Goal: Transaction & Acquisition: Book appointment/travel/reservation

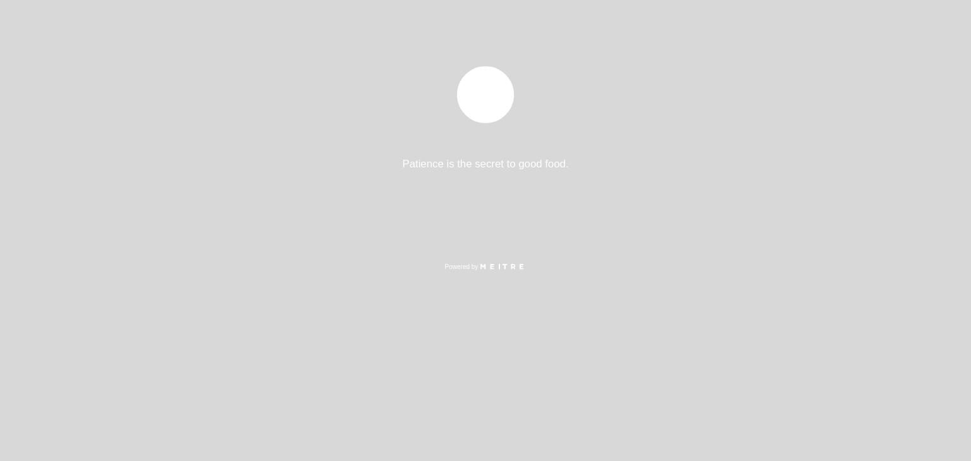
select select "es"
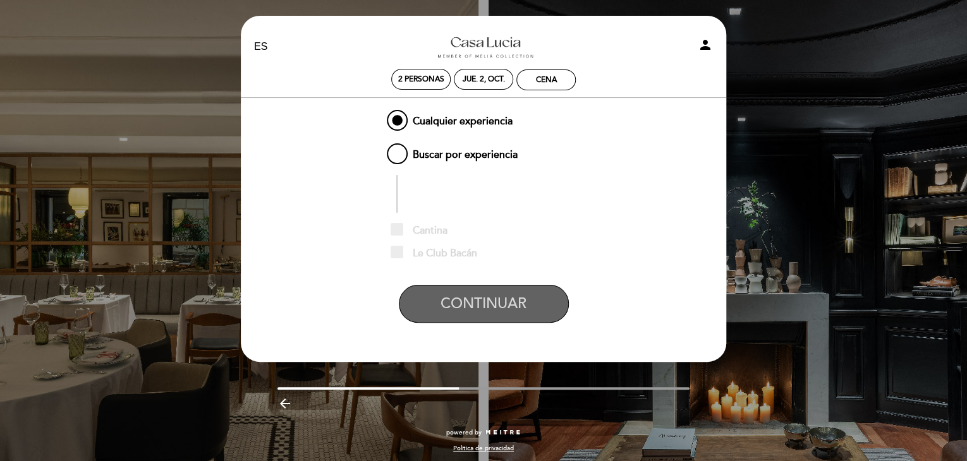
click at [475, 313] on button "CONTINUAR" at bounding box center [484, 304] width 170 height 38
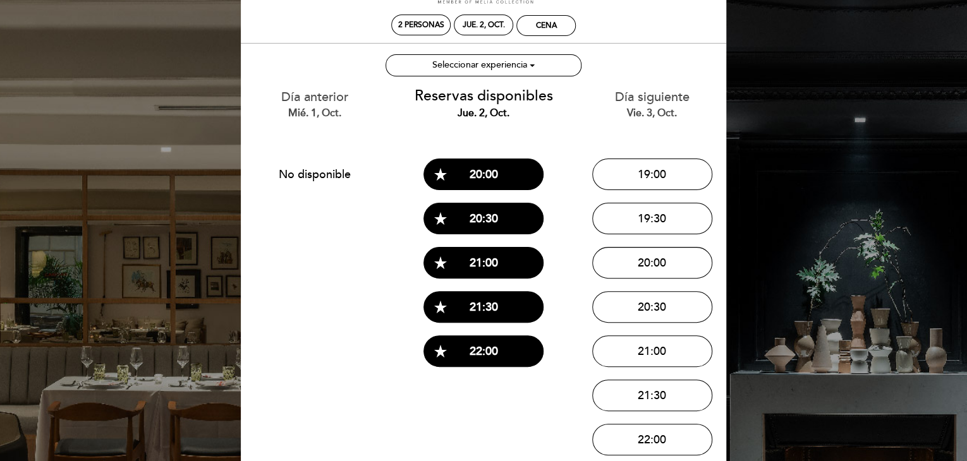
scroll to position [126, 0]
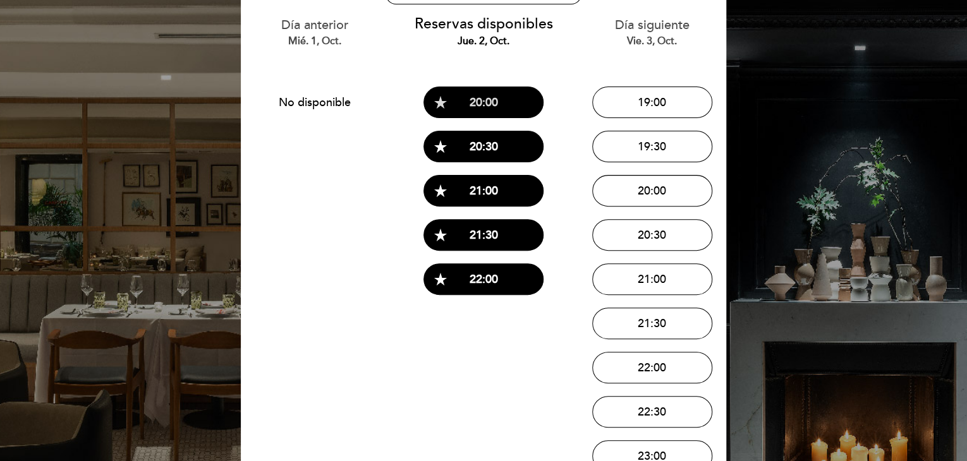
click at [497, 112] on button "star_rate 20:00" at bounding box center [483, 103] width 120 height 32
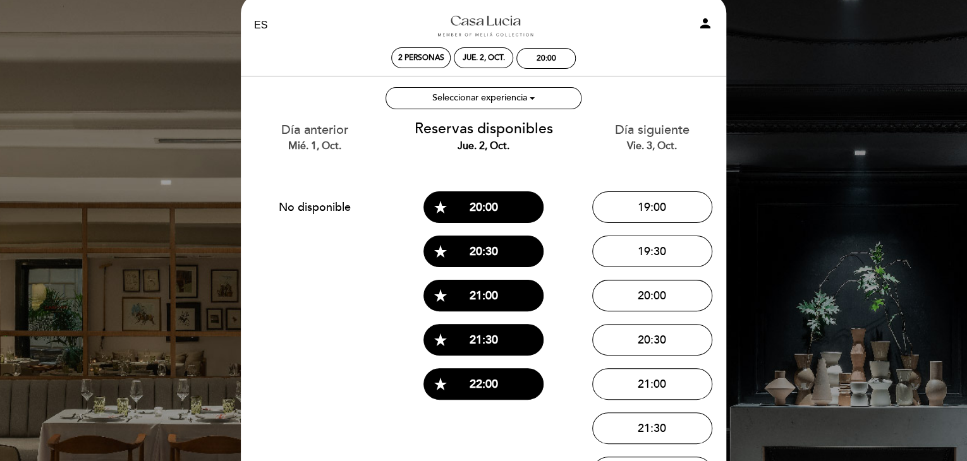
scroll to position [0, 0]
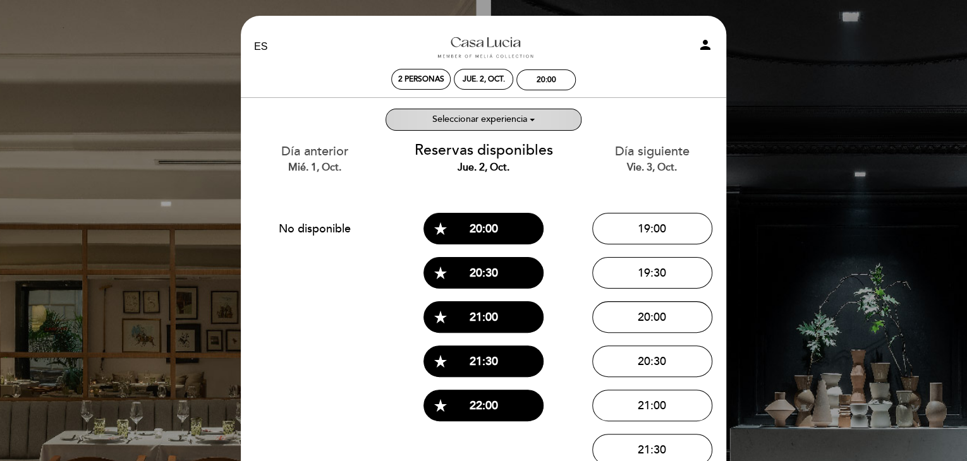
click at [495, 122] on ng-container "Seleccionar experiencia" at bounding box center [479, 119] width 95 height 11
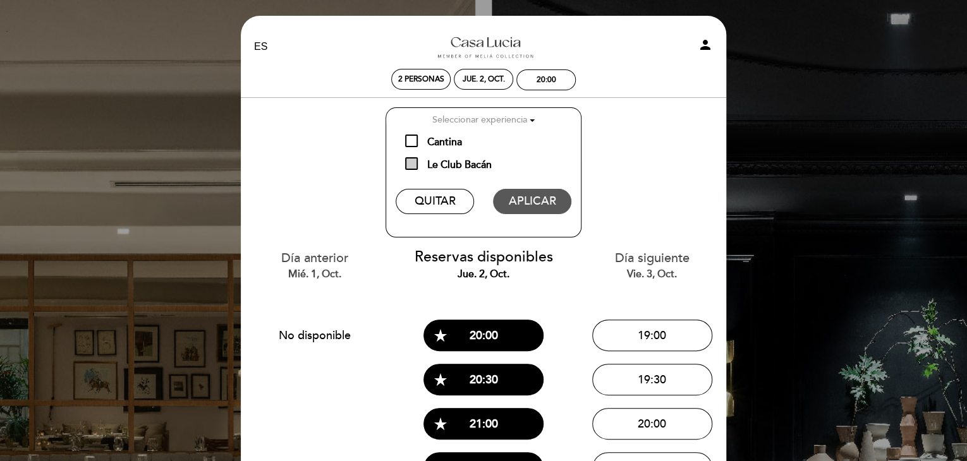
click at [439, 163] on span "Le Club Bacán" at bounding box center [448, 165] width 87 height 16
click at [413, 163] on input "Le Club Bacán" at bounding box center [409, 161] width 8 height 8
checkbox input "true"
click at [534, 197] on button "APLICAR" at bounding box center [532, 201] width 78 height 25
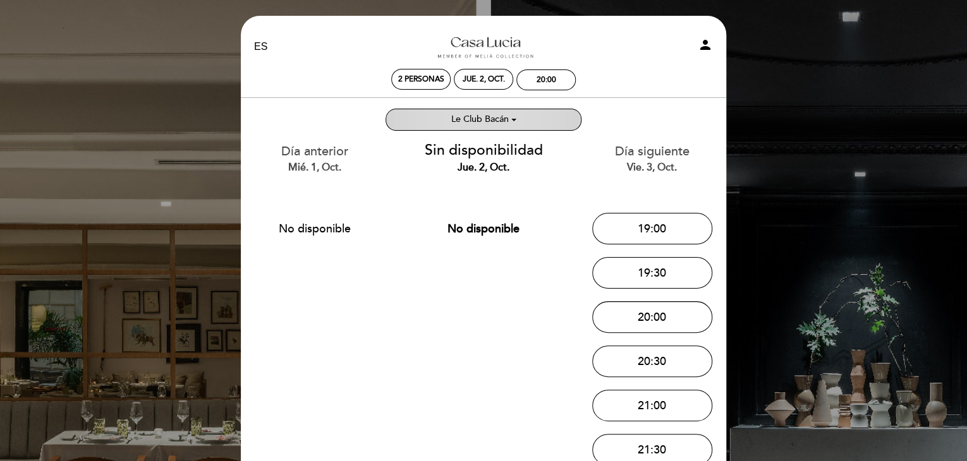
click at [478, 123] on ng-container "Le Club Bacán" at bounding box center [479, 119] width 57 height 11
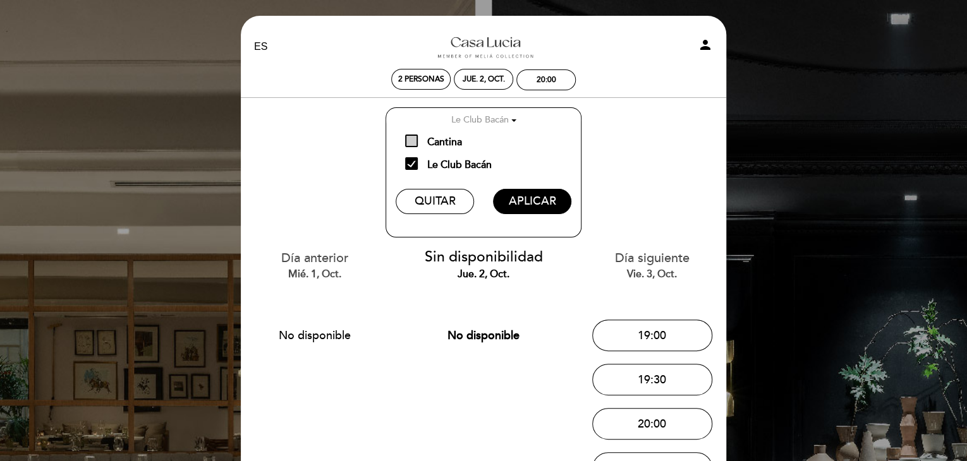
click at [440, 140] on span "Cantina" at bounding box center [433, 143] width 57 height 16
click at [413, 140] on input "Cantina" at bounding box center [409, 139] width 8 height 8
checkbox input "true"
click at [548, 210] on button "APLICAR" at bounding box center [532, 201] width 78 height 25
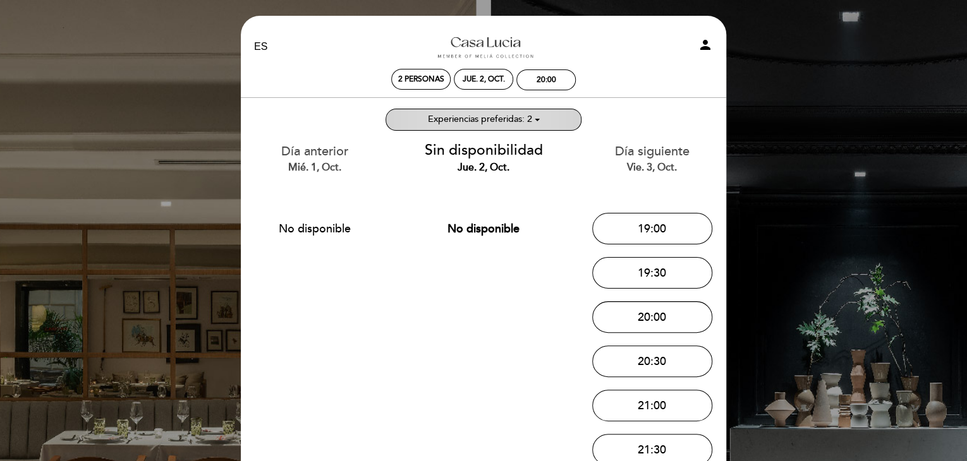
click at [445, 112] on button "Seleccionar experiencia Experiencias preferidas: 2" at bounding box center [483, 120] width 196 height 22
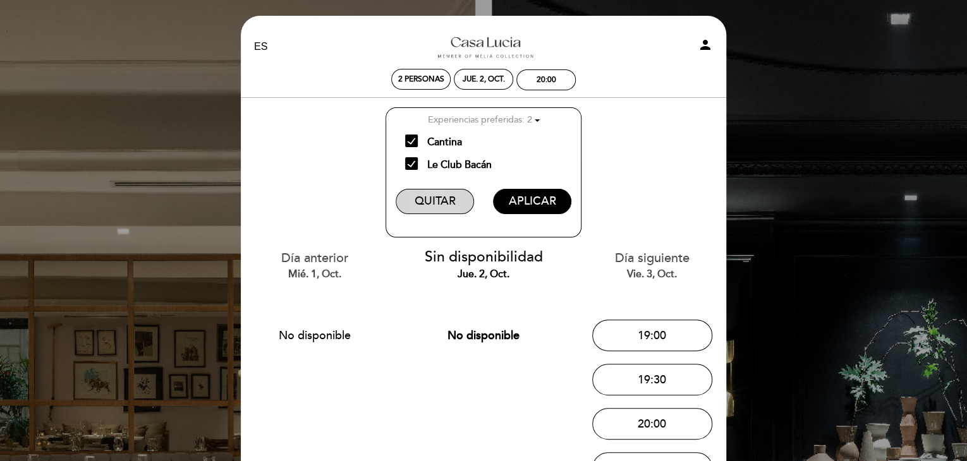
click at [430, 202] on button "QUITAR" at bounding box center [435, 201] width 78 height 25
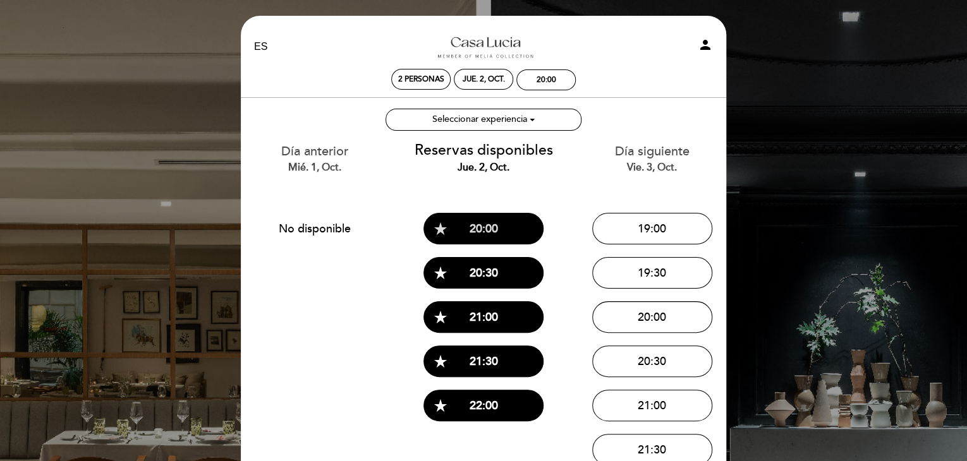
click at [463, 236] on button "star_rate 20:00" at bounding box center [483, 229] width 120 height 32
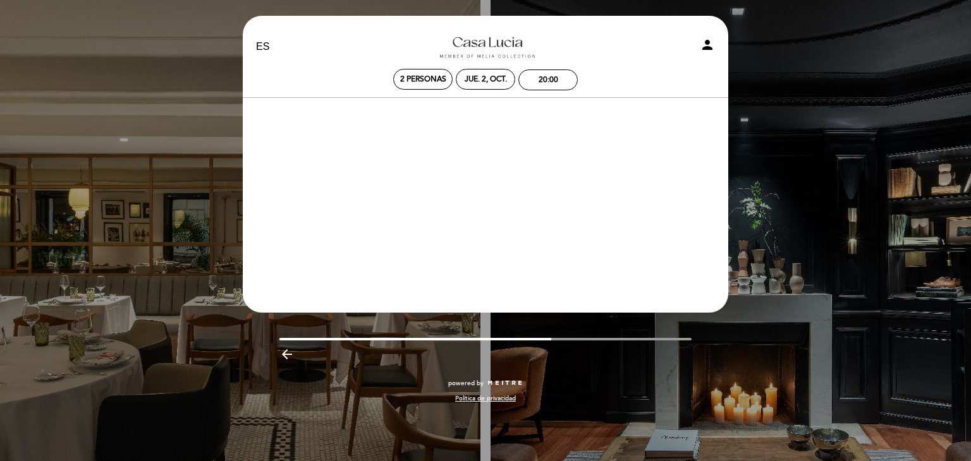
click at [291, 351] on icon "arrow_backward" at bounding box center [286, 354] width 15 height 15
